Goal: Information Seeking & Learning: Learn about a topic

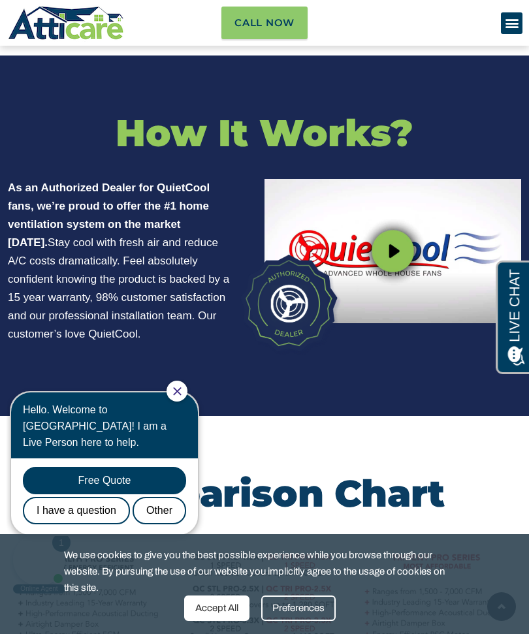
scroll to position [4022, 0]
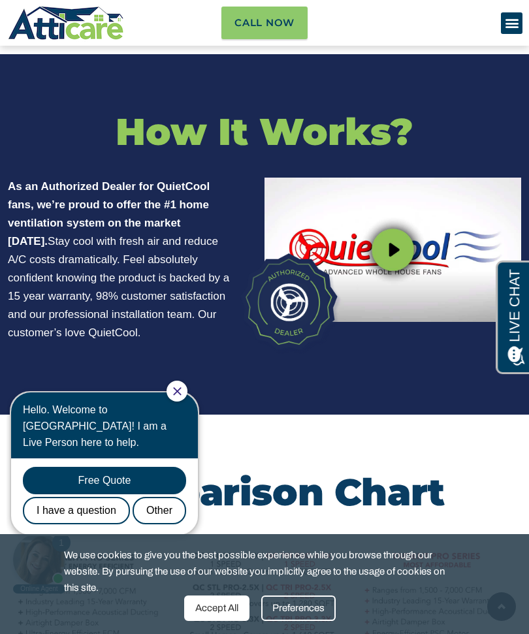
click at [395, 235] on img at bounding box center [393, 250] width 257 height 144
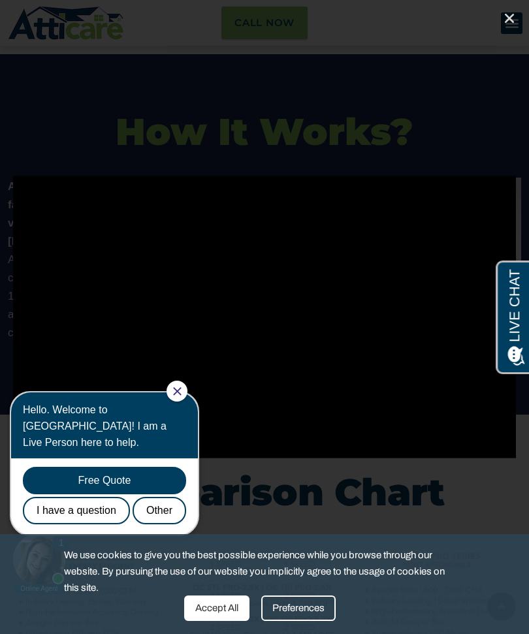
click at [178, 391] on div at bounding box center [177, 391] width 21 height 21
click at [175, 384] on body "1 Online Agent Close Hello. Welcome to [GEOGRAPHIC_DATA]! I am a Live Person he…" at bounding box center [111, 488] width 209 height 216
click at [182, 387] on icon "Close Chat" at bounding box center [177, 391] width 8 height 8
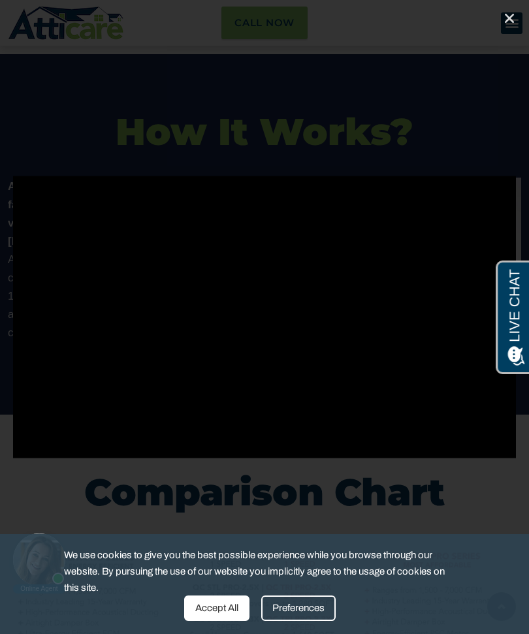
click at [207, 621] on div "Accept All" at bounding box center [216, 608] width 65 height 25
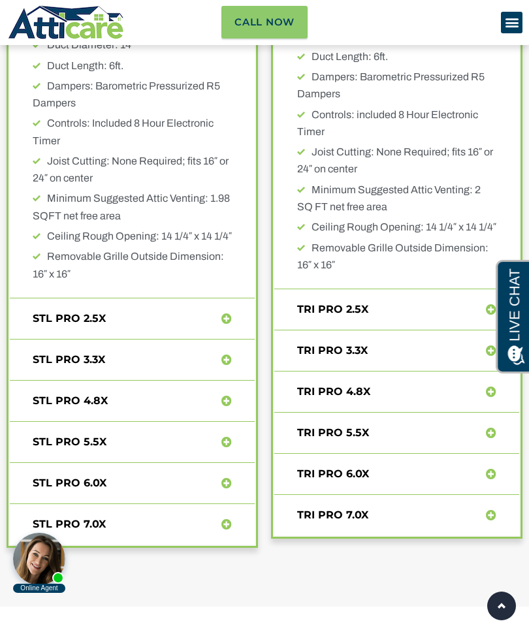
scroll to position [5951, 0]
click at [62, 518] on link "STL PRO 7.0X" at bounding box center [69, 524] width 73 height 12
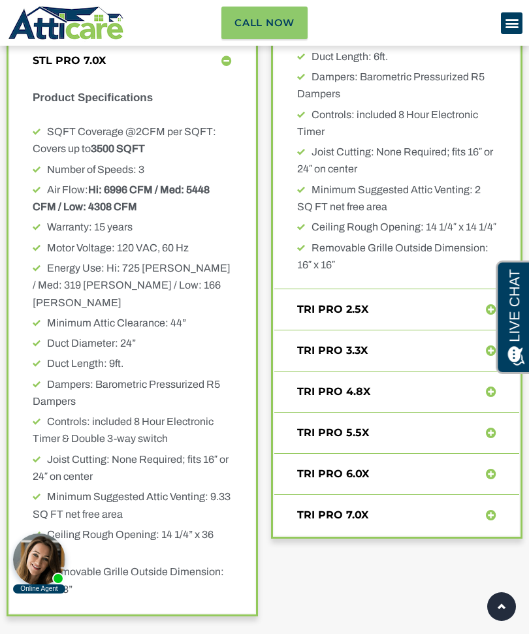
click at [385, 510] on div "TRI PRO 7.0X" at bounding box center [396, 515] width 245 height 10
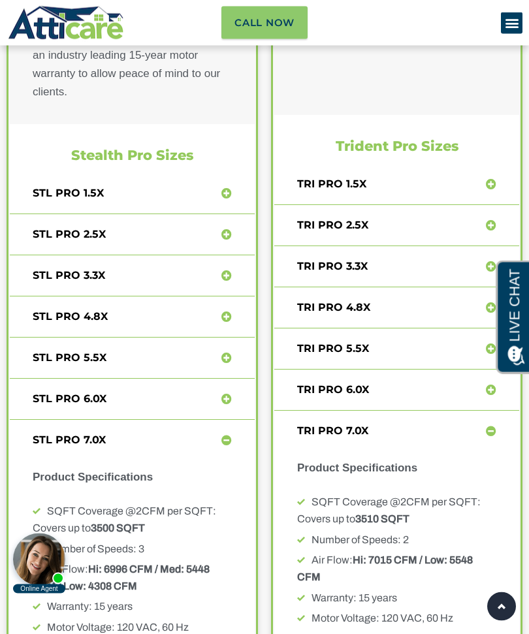
scroll to position [5571, 0]
click at [65, 393] on link "STL PRO 6.0X" at bounding box center [70, 399] width 74 height 12
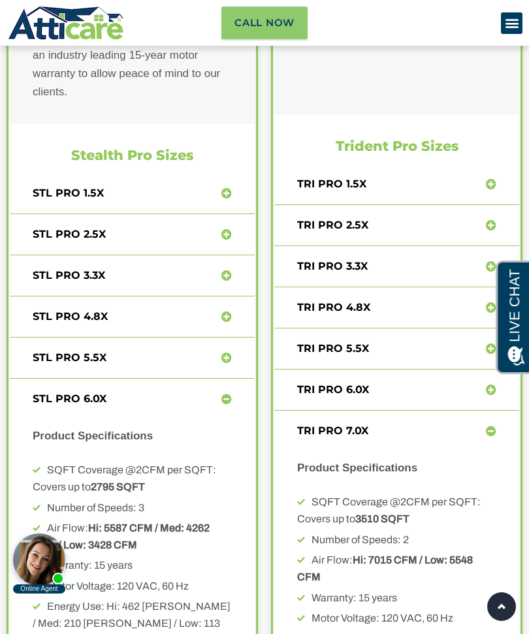
click at [402, 385] on div "TRI PRO 6.0X" at bounding box center [396, 390] width 245 height 10
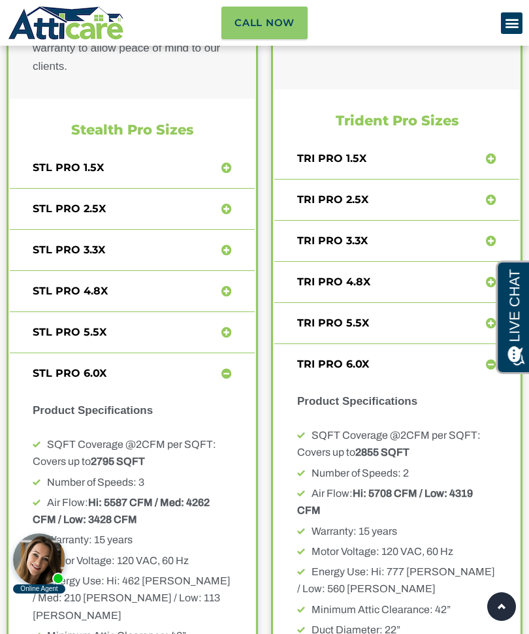
scroll to position [5595, 0]
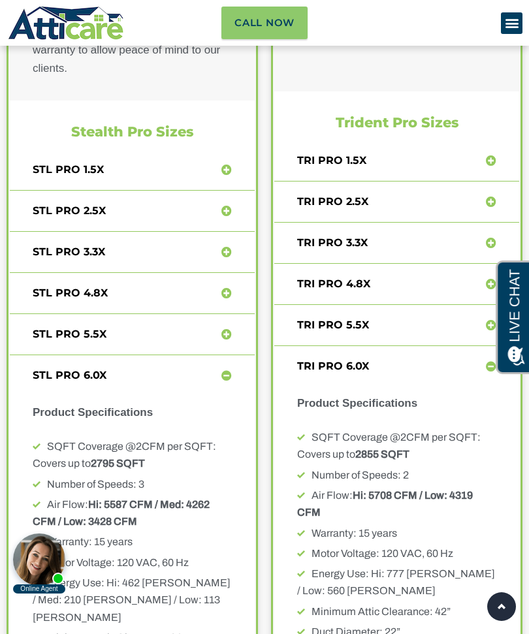
click at [61, 163] on link "STL PRO 1.5X" at bounding box center [68, 169] width 71 height 12
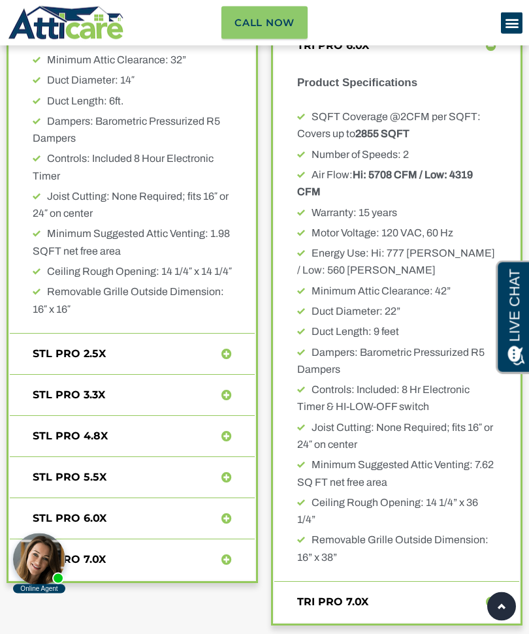
scroll to position [5915, 0]
click at [84, 348] on link "STL PRO 2.5X" at bounding box center [69, 354] width 73 height 12
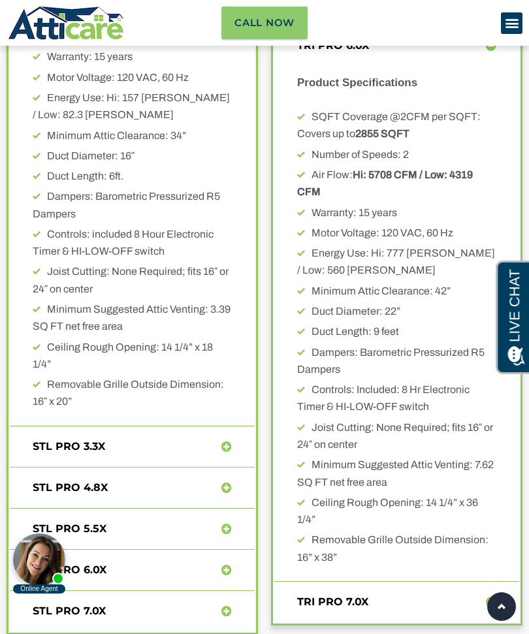
click at [61, 440] on link "STL PRO 3.3X" at bounding box center [69, 446] width 73 height 12
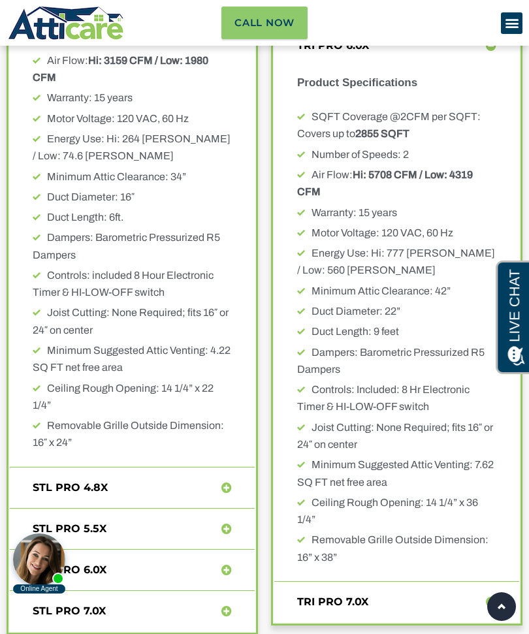
click at [46, 509] on div "STL PRO 5.5X Product Specifications SQFT Coverage @2CFM per SQFT: Covers up to …" at bounding box center [132, 529] width 245 height 41
click at [50, 482] on link "STL PRO 4.8X" at bounding box center [70, 488] width 75 height 12
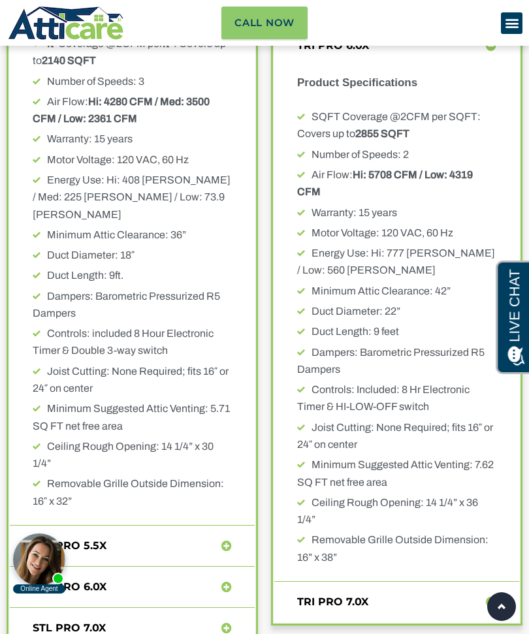
click at [429, 347] on span "Dampers: Barometric Pressurized R5 Dampers" at bounding box center [391, 361] width 188 height 28
click at [46, 540] on link "STL PRO 5.5X" at bounding box center [70, 546] width 74 height 12
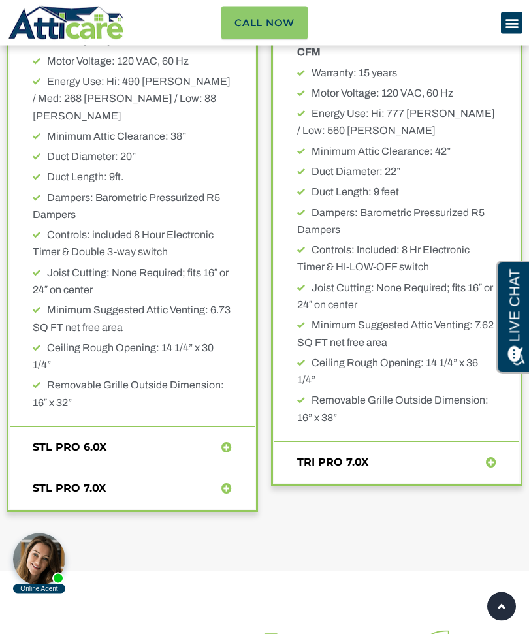
scroll to position [6055, 0]
click at [65, 441] on link "STL PRO 6.0X" at bounding box center [70, 447] width 74 height 12
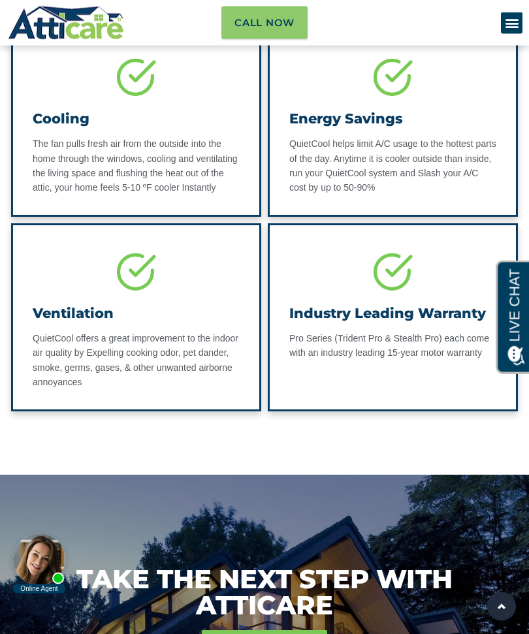
scroll to position [2326, 0]
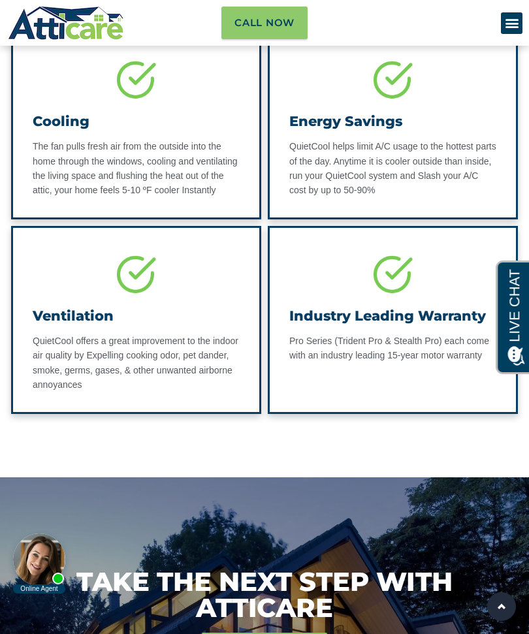
click at [519, 20] on div "Menu Toggle" at bounding box center [512, 23] width 22 height 22
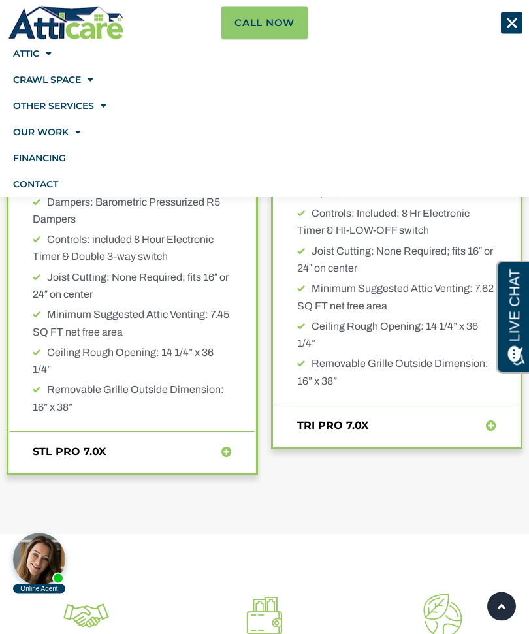
scroll to position [6093, 0]
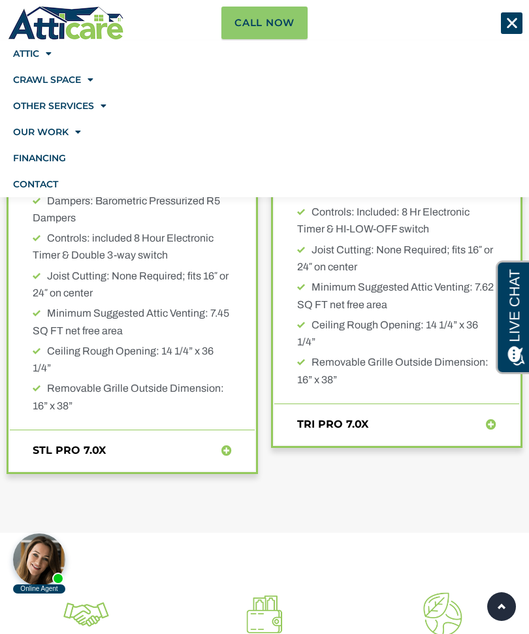
click at [176, 446] on div "STL PRO 7.0X" at bounding box center [132, 451] width 245 height 10
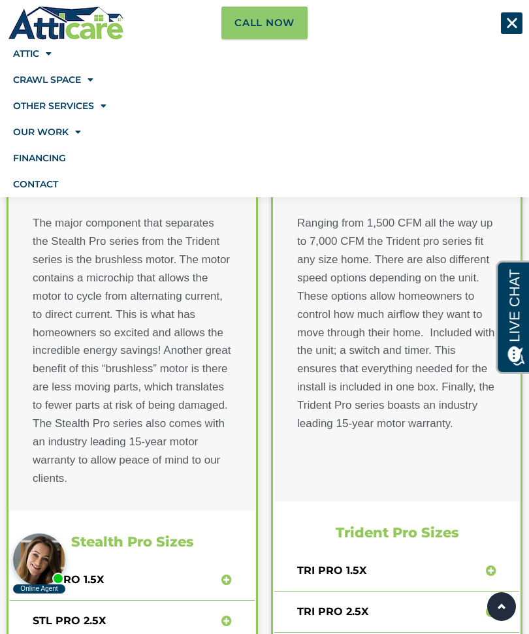
scroll to position [5182, 0]
